Goal: Task Accomplishment & Management: Manage account settings

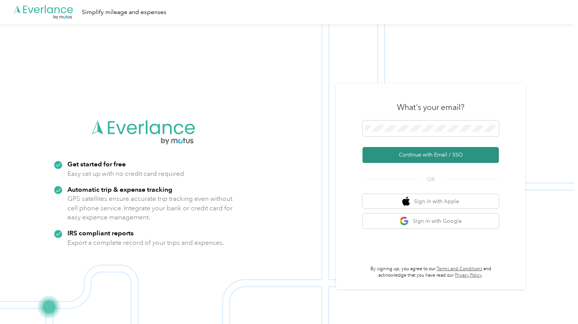
click at [441, 156] on button "Continue with Email / SSO" at bounding box center [431, 155] width 136 height 16
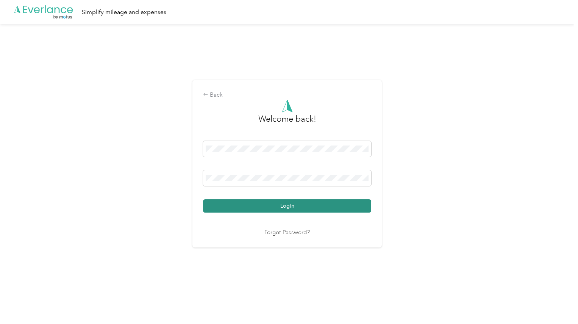
click at [285, 204] on button "Login" at bounding box center [287, 205] width 168 height 13
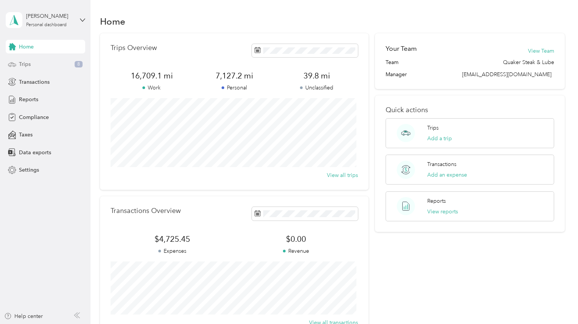
click at [27, 63] on span "Trips" at bounding box center [25, 64] width 12 height 8
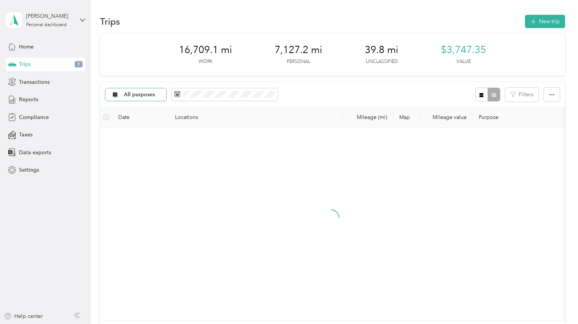
click at [159, 94] on icon at bounding box center [159, 94] width 3 height 3
click at [142, 120] on span "Unclassified" at bounding box center [151, 122] width 55 height 8
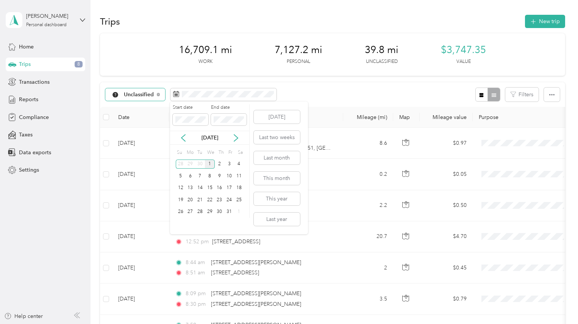
click at [270, 150] on div "[DATE] Last two weeks Last month This month This year Last year" at bounding box center [276, 168] width 48 height 133
click at [274, 159] on button "Last month" at bounding box center [277, 157] width 46 height 13
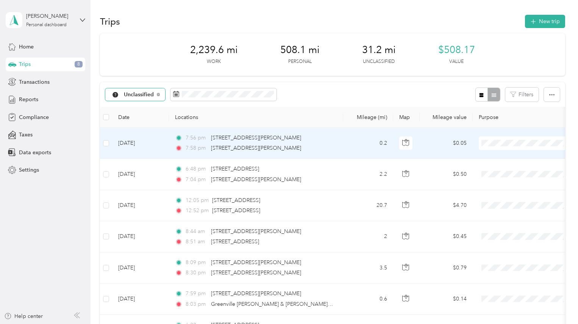
click at [505, 170] on span "Personal" at bounding box center [533, 170] width 70 height 8
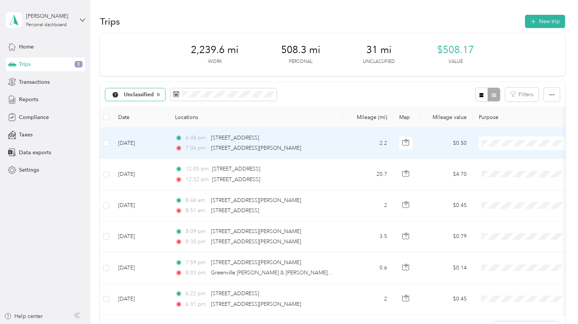
click at [497, 169] on span "Personal" at bounding box center [525, 170] width 83 height 8
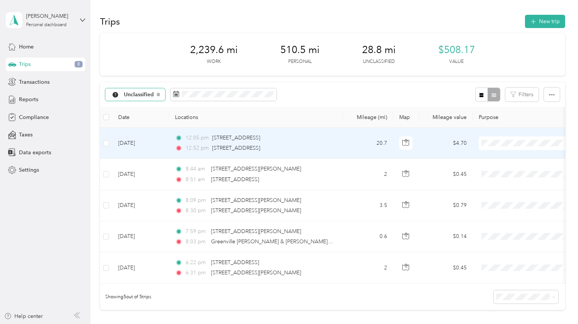
click at [506, 172] on span "Personal" at bounding box center [533, 170] width 70 height 8
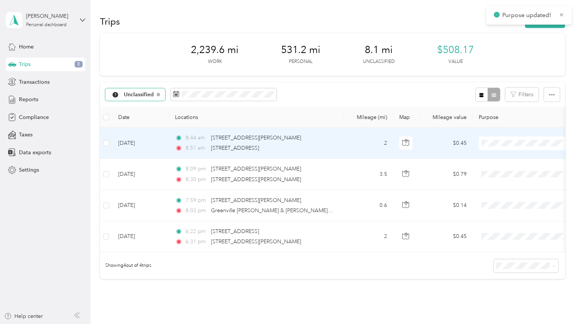
click at [500, 160] on span "JDK Management Co." at bounding box center [533, 157] width 70 height 8
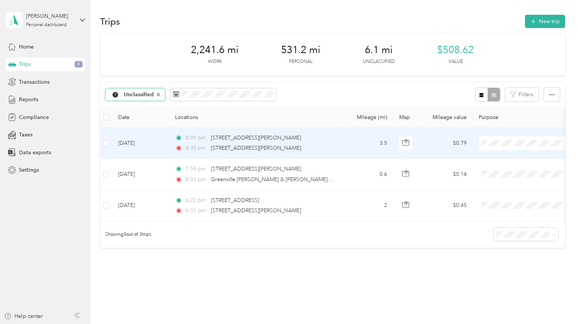
click at [498, 156] on span "JDK Management Co." at bounding box center [533, 157] width 70 height 8
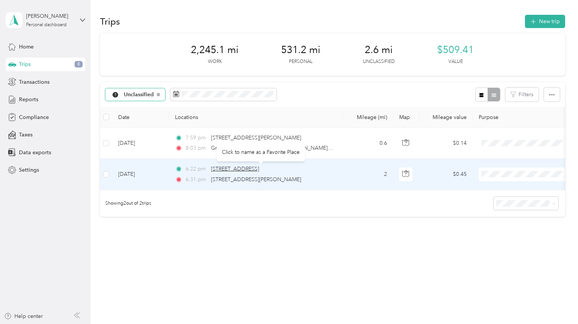
click at [259, 171] on span "[STREET_ADDRESS]" at bounding box center [235, 169] width 48 height 6
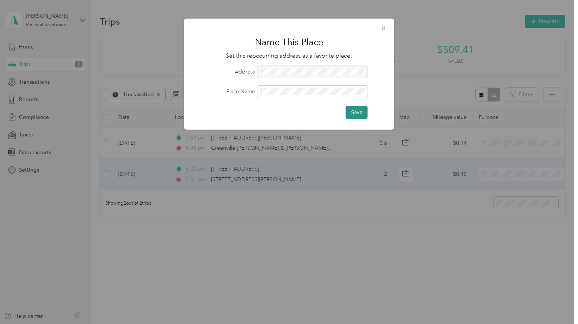
click at [357, 112] on button "Save" at bounding box center [357, 112] width 22 height 13
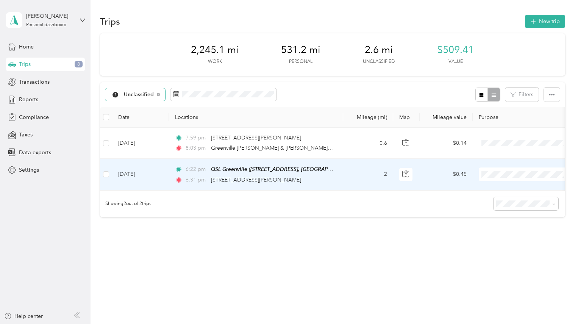
click at [515, 187] on span "JDK Management Co." at bounding box center [533, 188] width 70 height 8
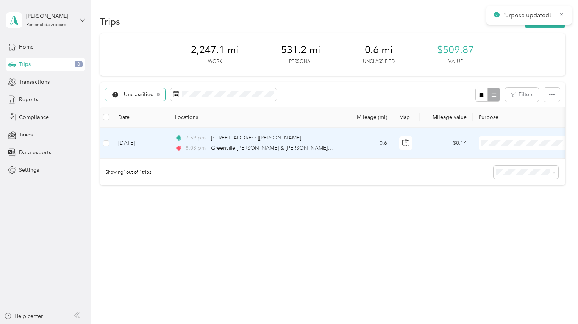
click at [509, 169] on span "Personal" at bounding box center [533, 170] width 70 height 8
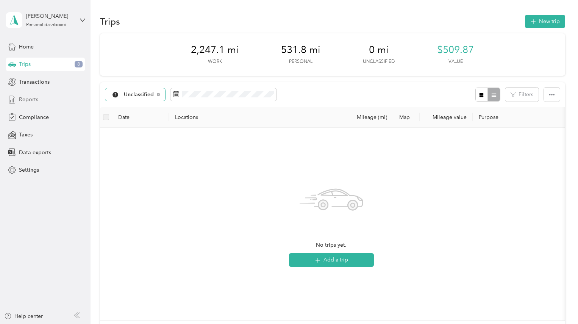
click at [33, 100] on span "Reports" at bounding box center [28, 100] width 19 height 8
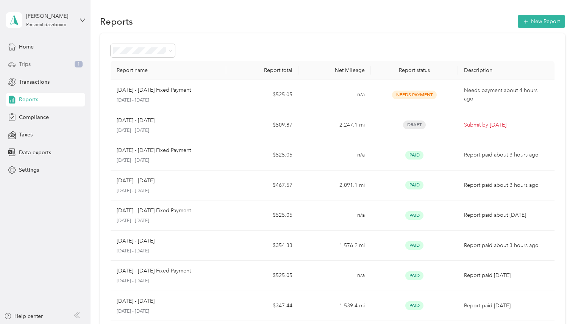
click at [36, 65] on div "Trips 1" at bounding box center [46, 65] width 80 height 14
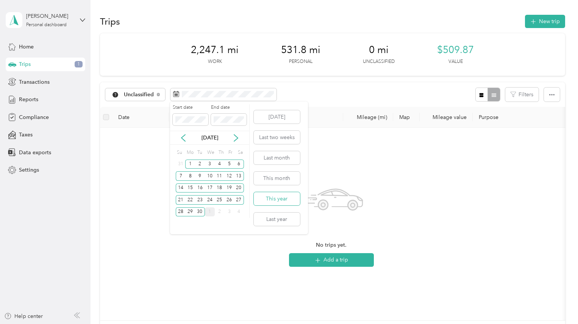
click at [276, 198] on button "This year" at bounding box center [277, 198] width 46 height 13
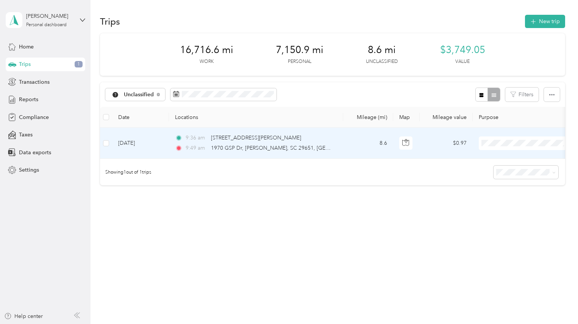
click at [512, 169] on span "Personal" at bounding box center [533, 170] width 70 height 8
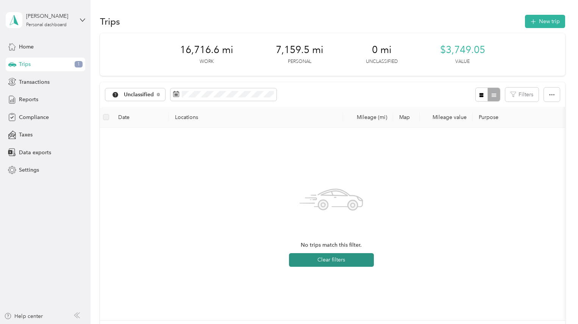
click at [332, 263] on button "Clear filters" at bounding box center [331, 260] width 85 height 14
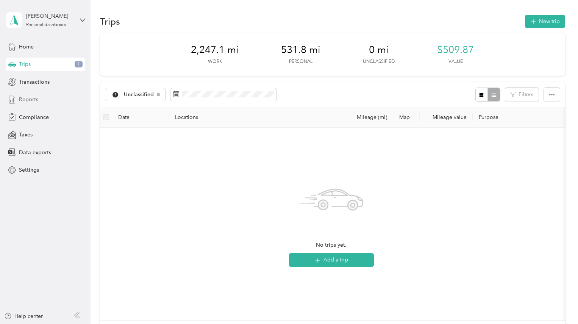
click at [31, 98] on span "Reports" at bounding box center [28, 100] width 19 height 8
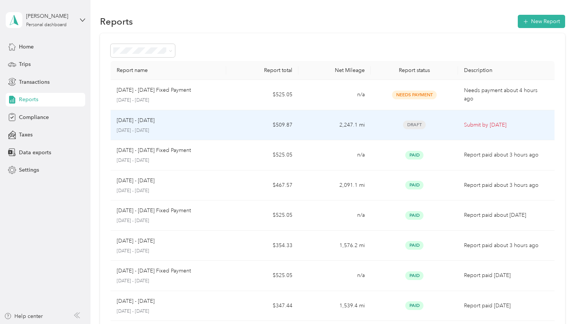
click at [167, 124] on div "[DATE] - [DATE]" at bounding box center [169, 120] width 104 height 8
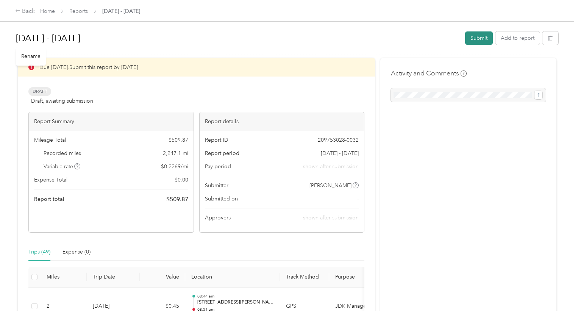
click at [483, 39] on button "Submit" at bounding box center [479, 37] width 28 height 13
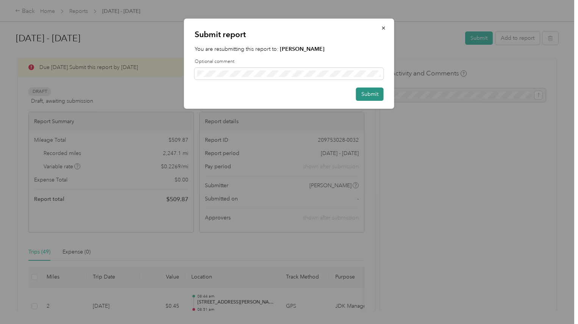
click at [375, 93] on button "Submit" at bounding box center [370, 94] width 28 height 13
